Goal: Communication & Community: Answer question/provide support

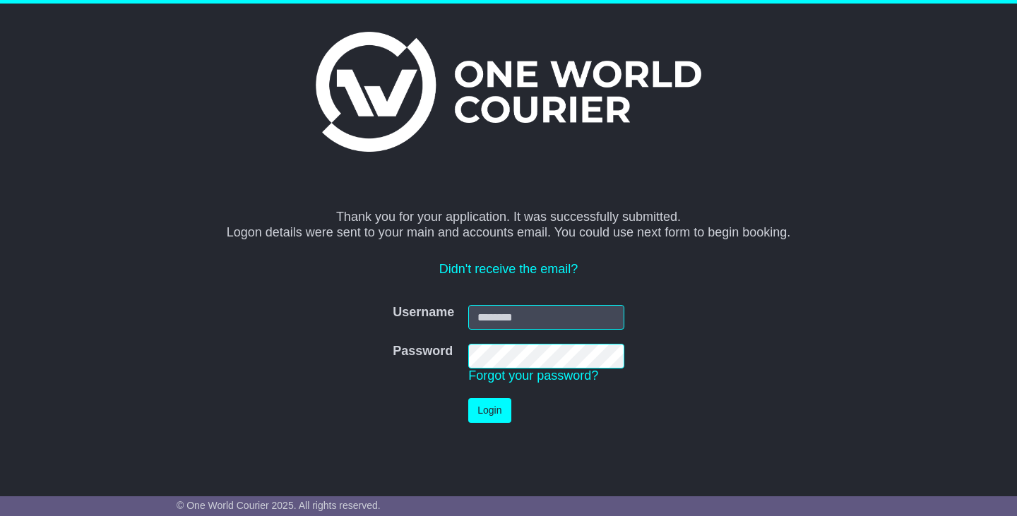
type input "**********"
click at [485, 409] on button "Login" at bounding box center [489, 410] width 42 height 25
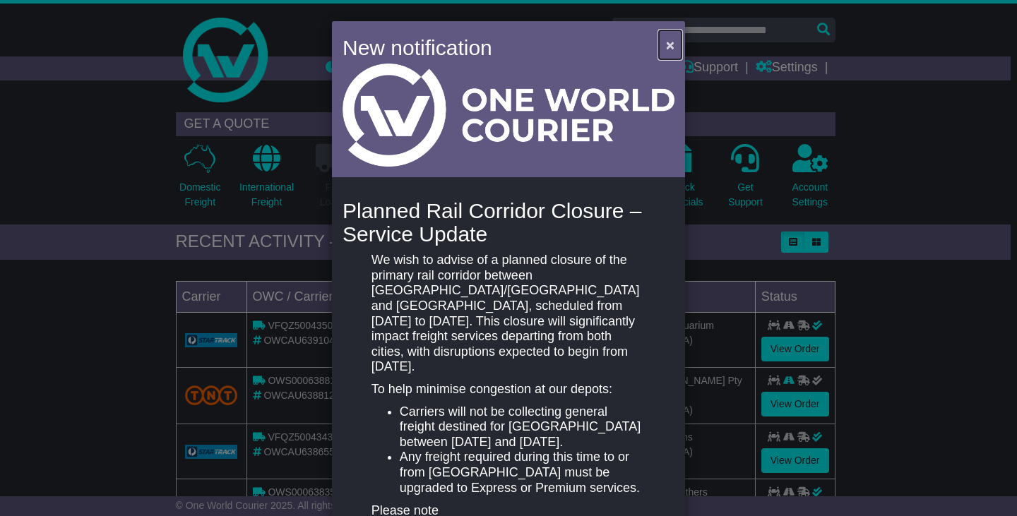
click at [667, 42] on span "×" at bounding box center [670, 45] width 8 height 16
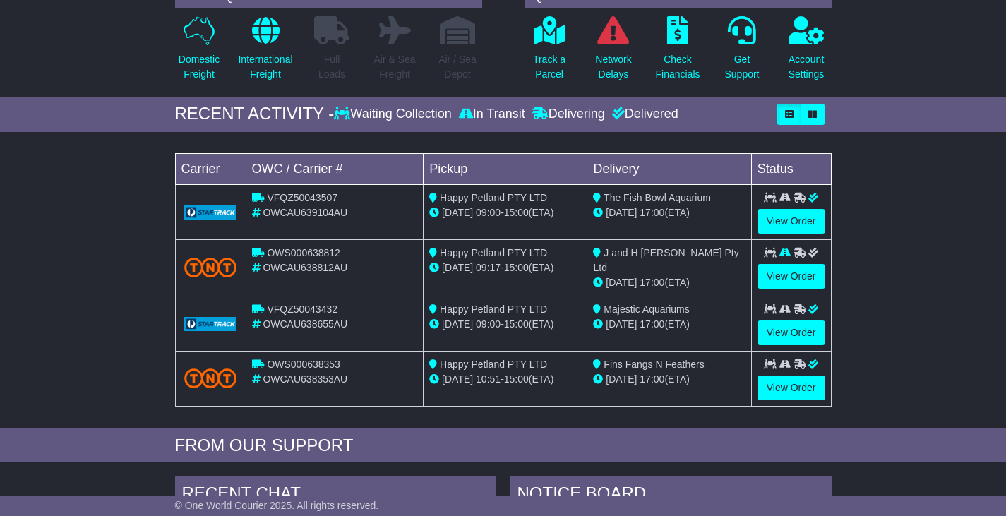
scroll to position [141, 0]
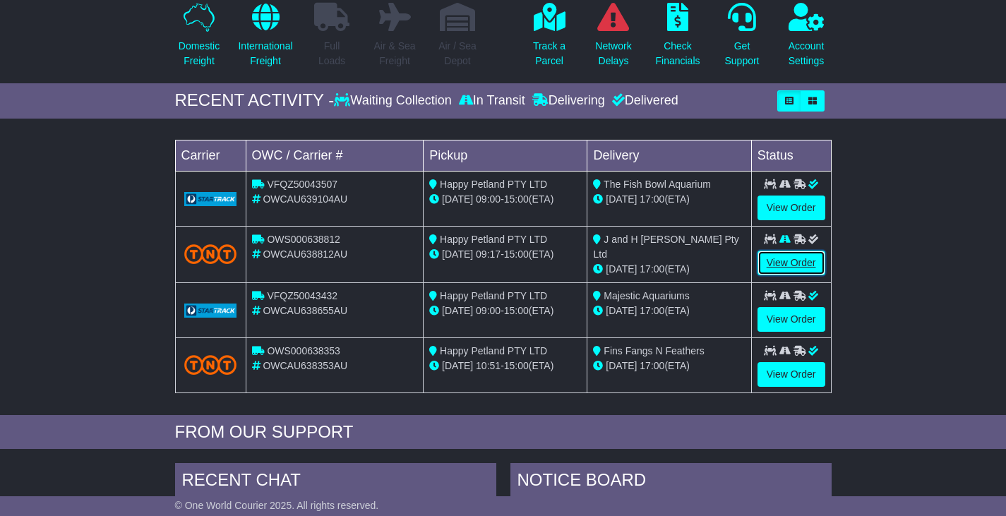
click at [789, 265] on link "View Order" at bounding box center [792, 263] width 68 height 25
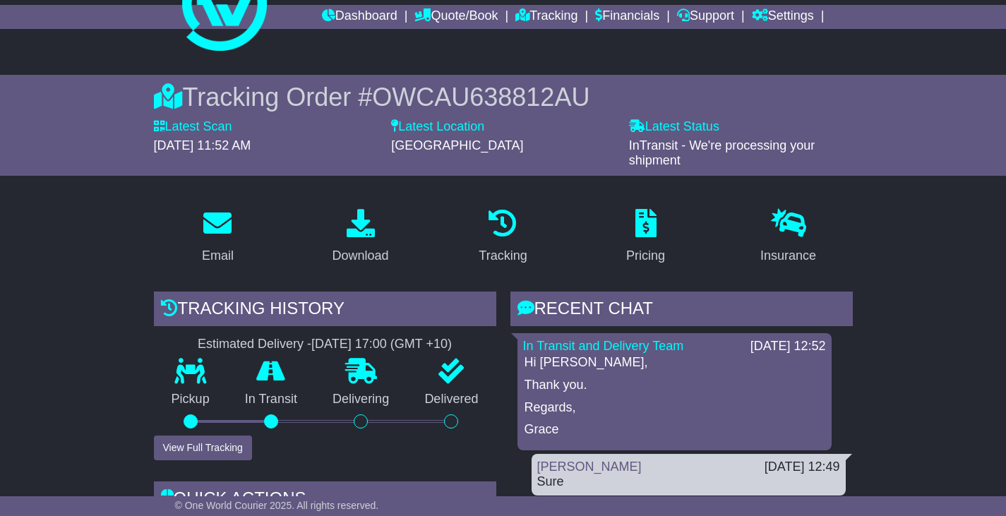
scroll to position [212, 0]
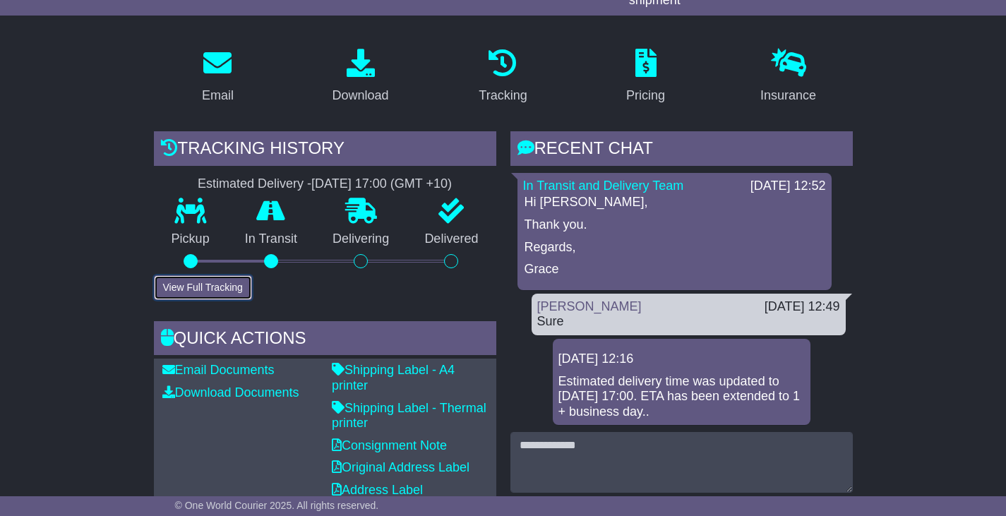
click at [201, 288] on button "View Full Tracking" at bounding box center [203, 287] width 98 height 25
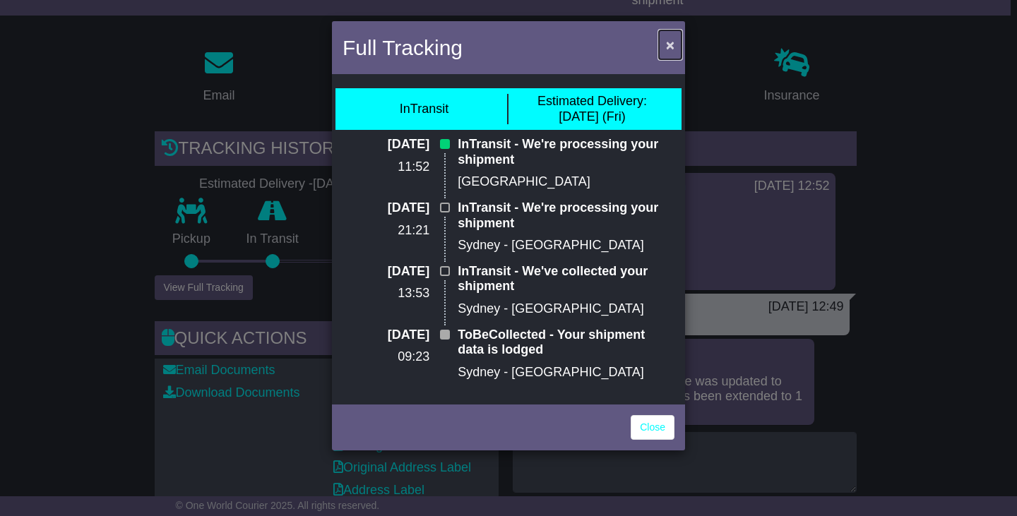
click at [670, 44] on span "×" at bounding box center [670, 45] width 8 height 16
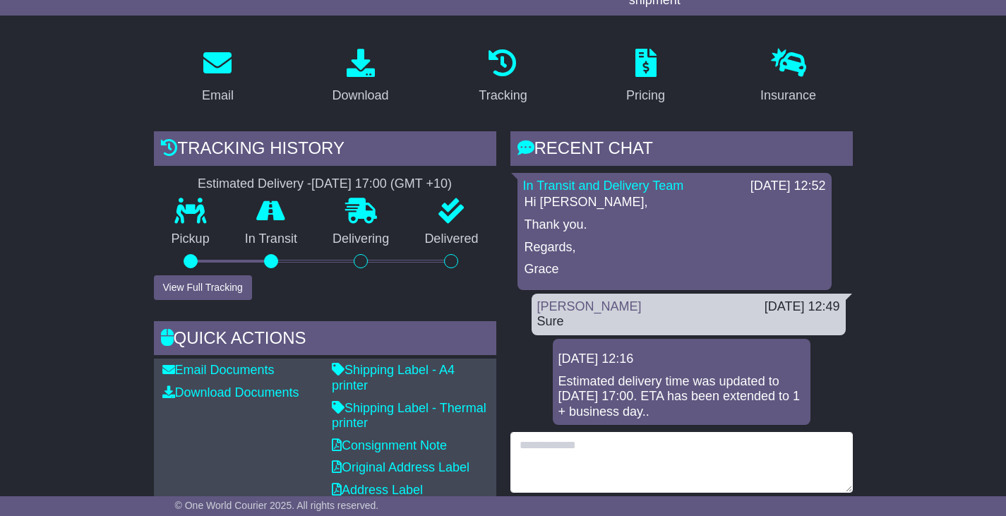
click at [619, 449] on textarea at bounding box center [682, 462] width 342 height 61
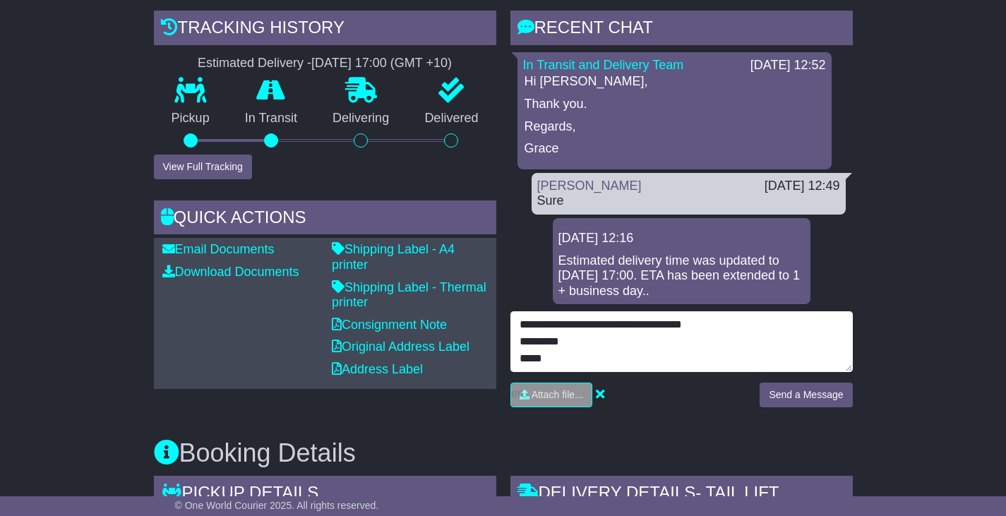
scroll to position [353, 0]
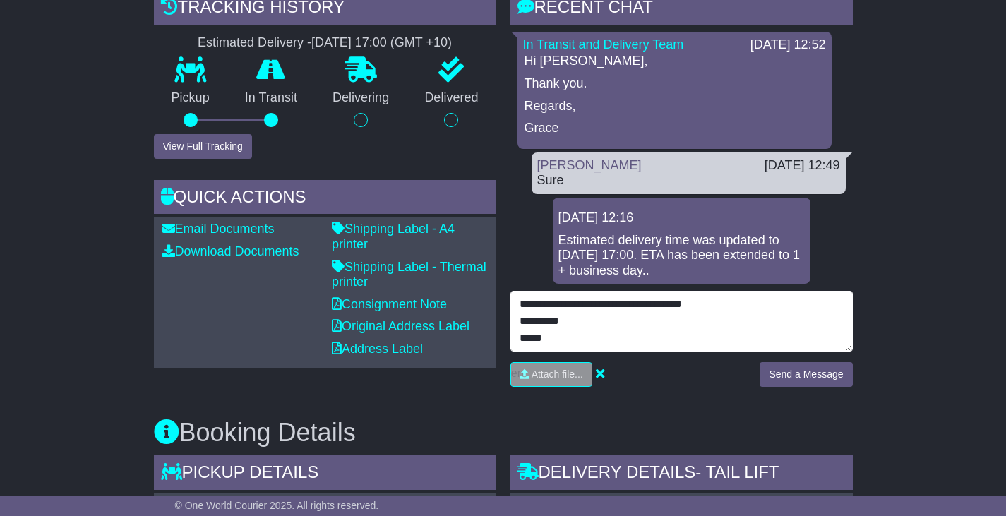
type textarea "**********"
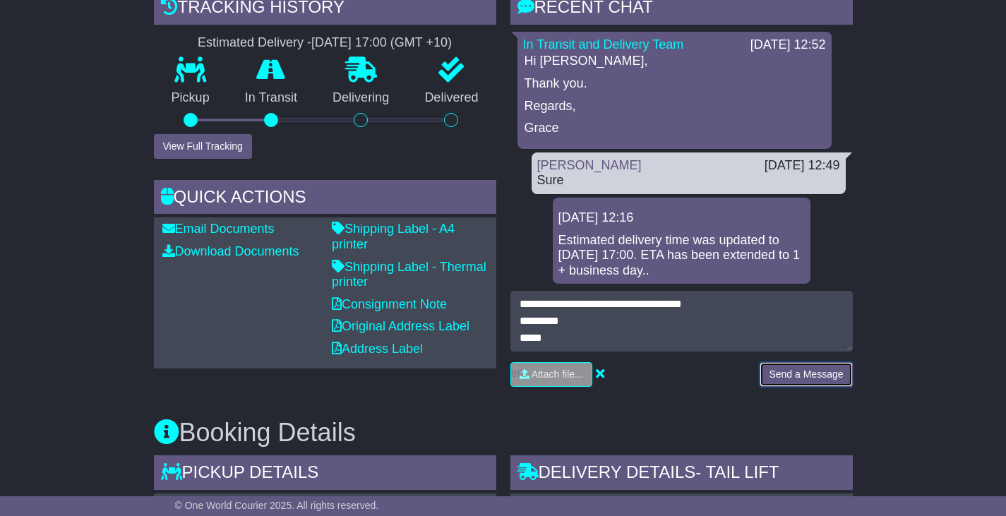
click at [804, 374] on button "Send a Message" at bounding box center [806, 374] width 93 height 25
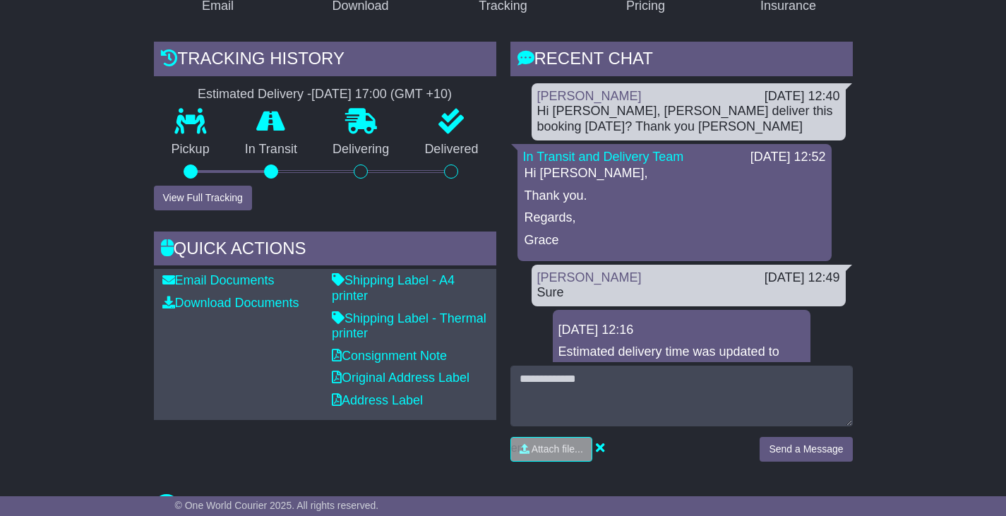
scroll to position [141, 0]
